Goal: Task Accomplishment & Management: Use online tool/utility

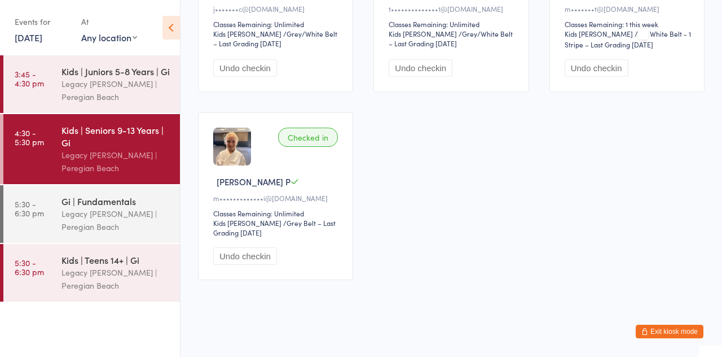
click at [113, 274] on div "Legacy [PERSON_NAME] | Peregian Beach" at bounding box center [116, 279] width 109 height 26
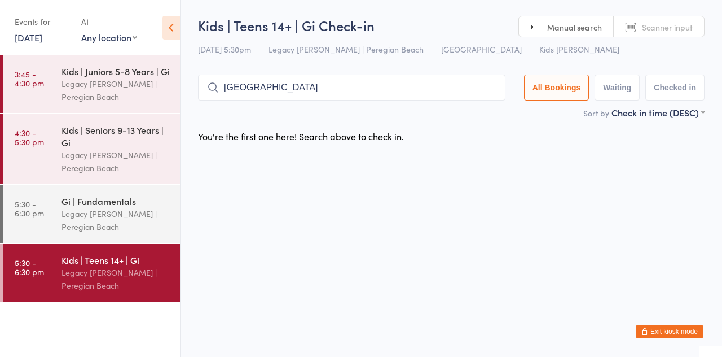
type input "[GEOGRAPHIC_DATA]"
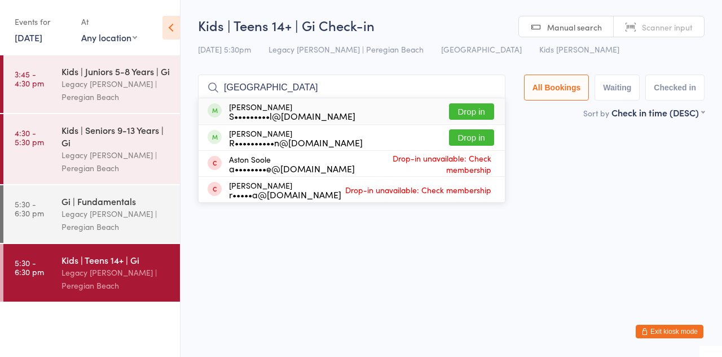
click at [477, 113] on button "Drop in" at bounding box center [471, 111] width 45 height 16
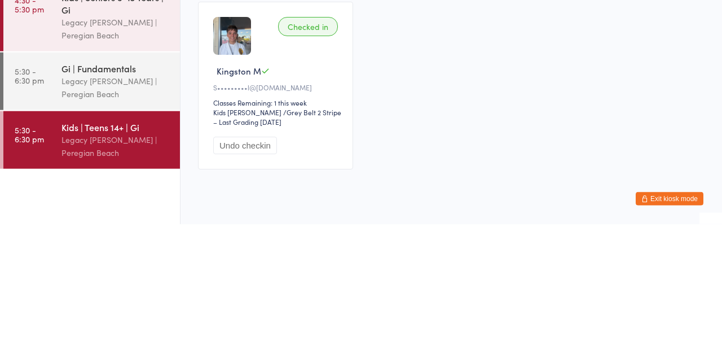
click at [119, 209] on div "Legacy [PERSON_NAME] | Peregian Beach" at bounding box center [116, 220] width 109 height 26
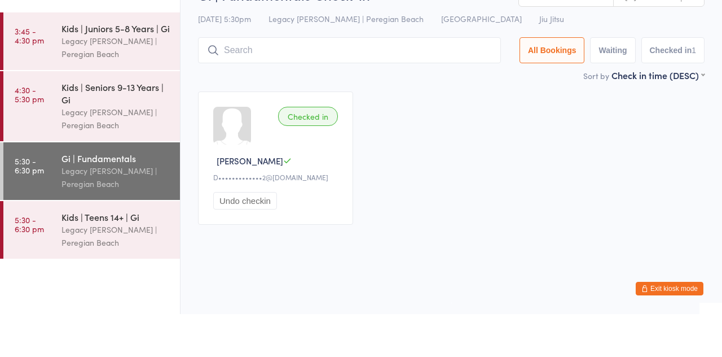
click at [317, 93] on input "search" at bounding box center [349, 93] width 303 height 26
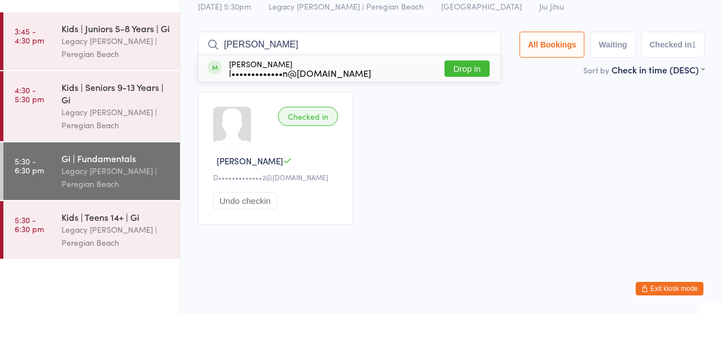
type input "[PERSON_NAME]"
click at [482, 119] on button "Drop in" at bounding box center [467, 111] width 45 height 16
